Goal: Find specific page/section: Find specific page/section

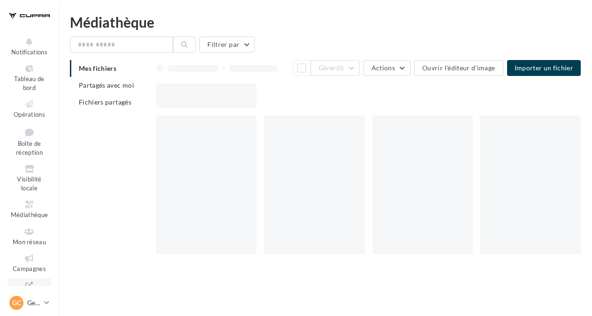
scroll to position [37, 0]
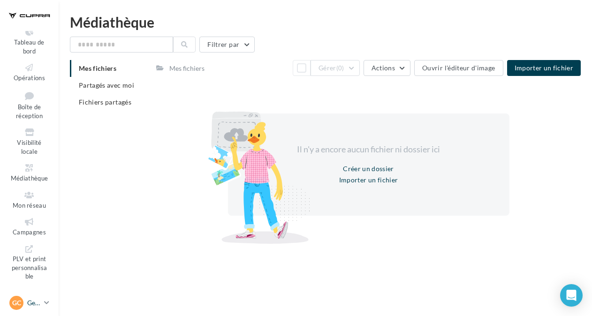
click at [36, 304] on p "Gestionnaire CUPRA" at bounding box center [33, 302] width 13 height 9
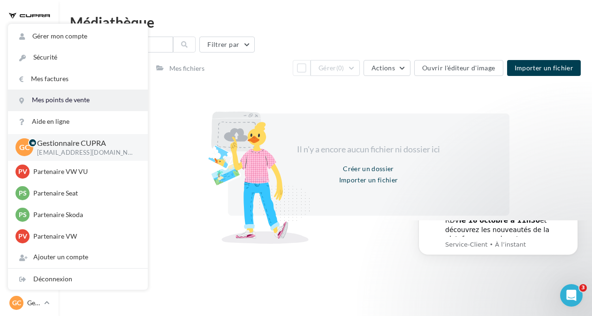
scroll to position [0, 0]
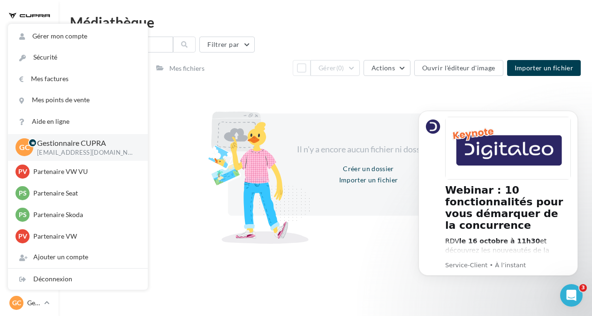
click at [250, 12] on html "Notifications Tableau de bord Opérations Médiathèque" at bounding box center [296, 158] width 592 height 316
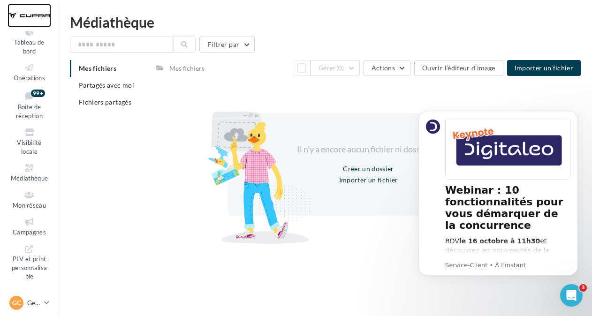
click at [29, 10] on div at bounding box center [29, 15] width 44 height 23
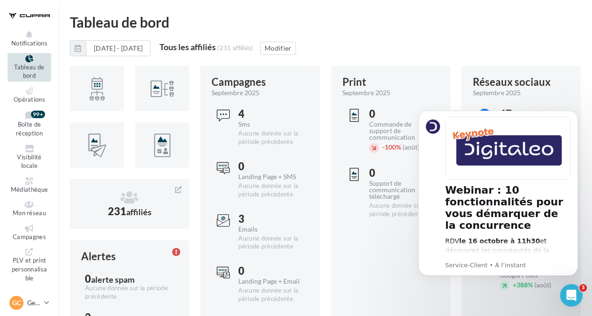
scroll to position [7, 0]
click at [37, 299] on p "Gestionnaire CUPRA" at bounding box center [33, 302] width 13 height 9
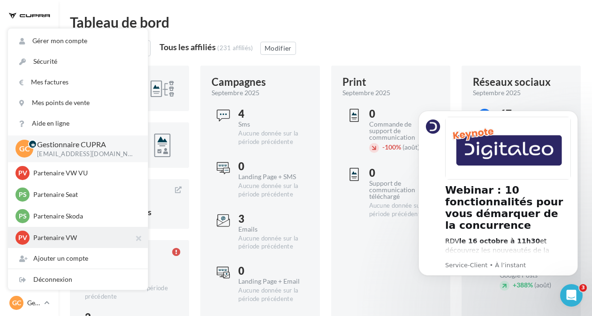
click at [102, 240] on p "Partenaire VW" at bounding box center [84, 237] width 103 height 9
